Goal: Find contact information

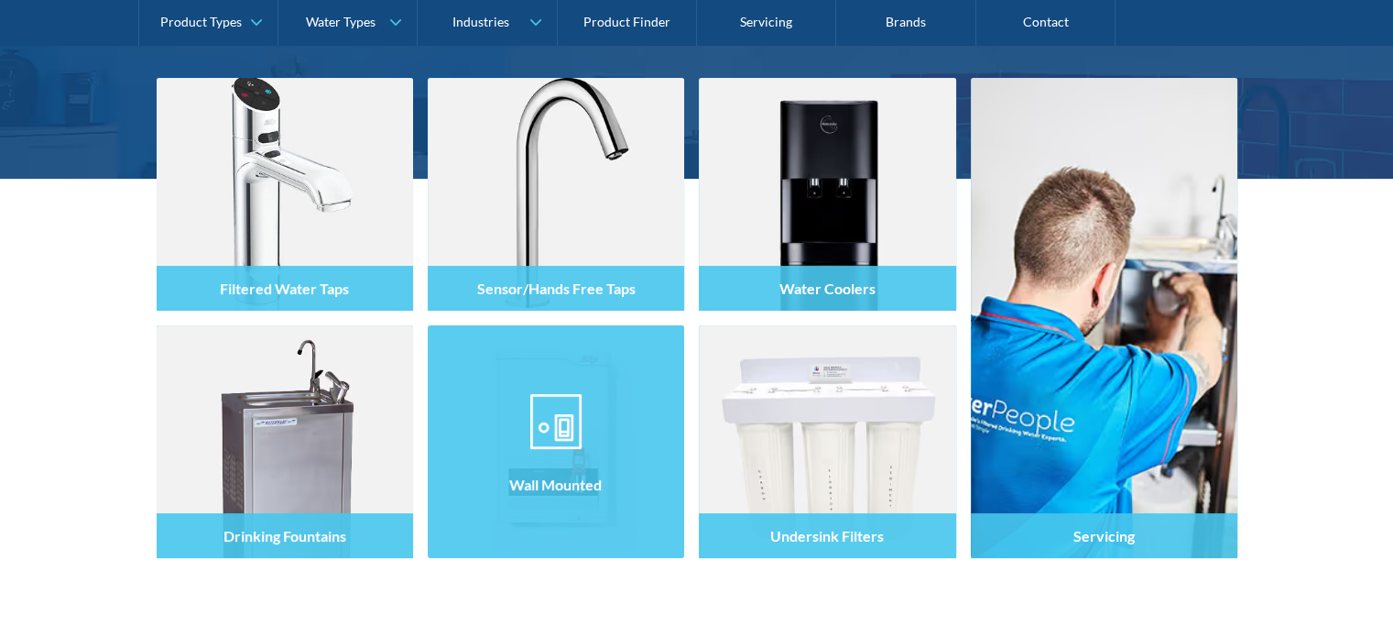
click at [511, 472] on div "Wall Mounted" at bounding box center [556, 484] width 256 height 45
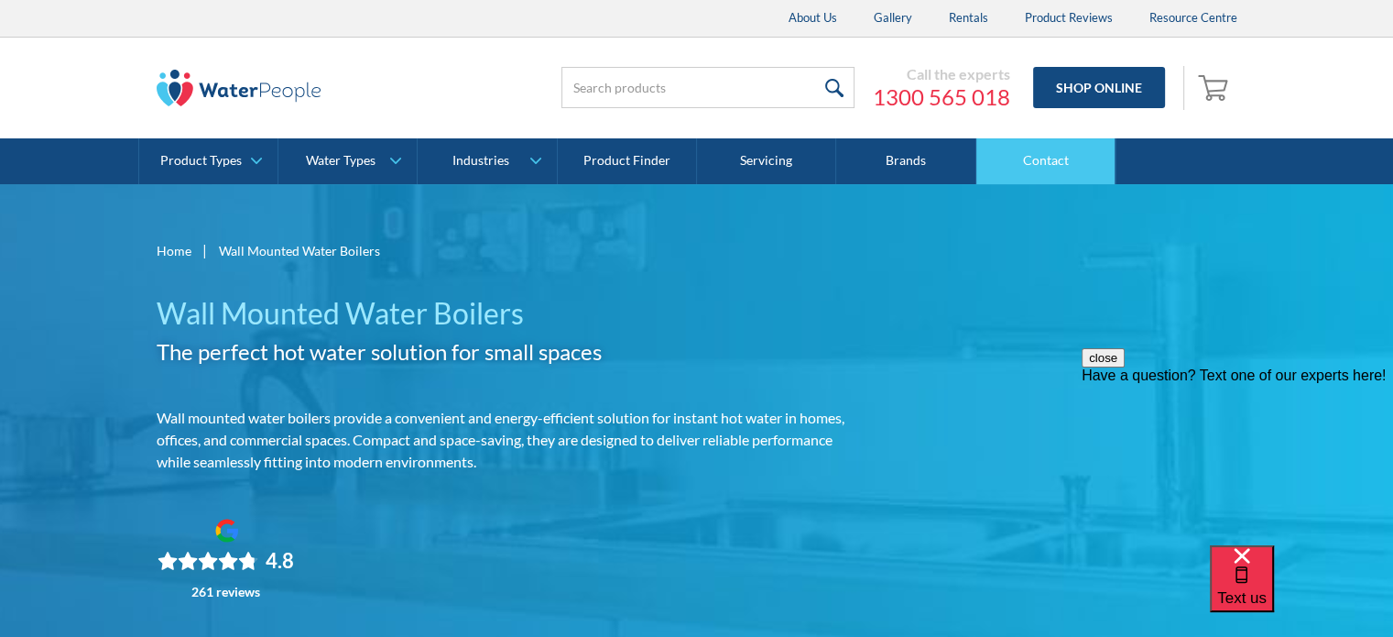
click at [1054, 156] on link "Contact" at bounding box center [1045, 161] width 139 height 46
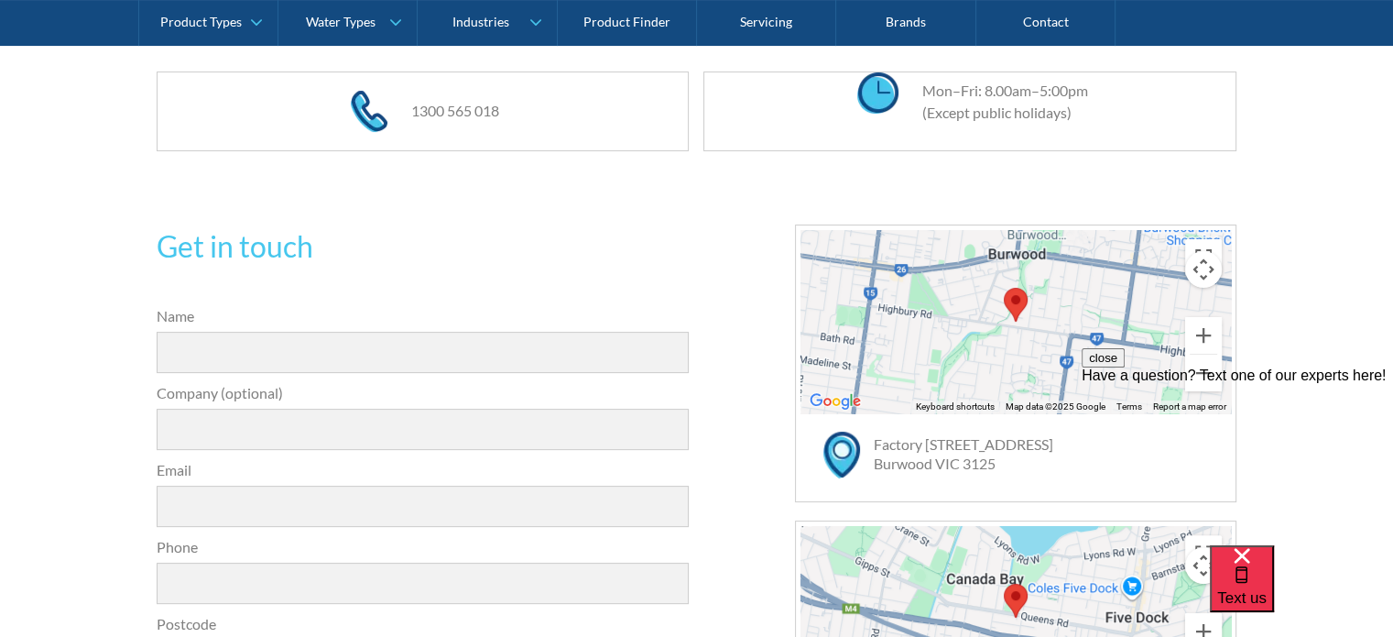
scroll to position [275, 0]
